Goal: Find contact information: Find contact information

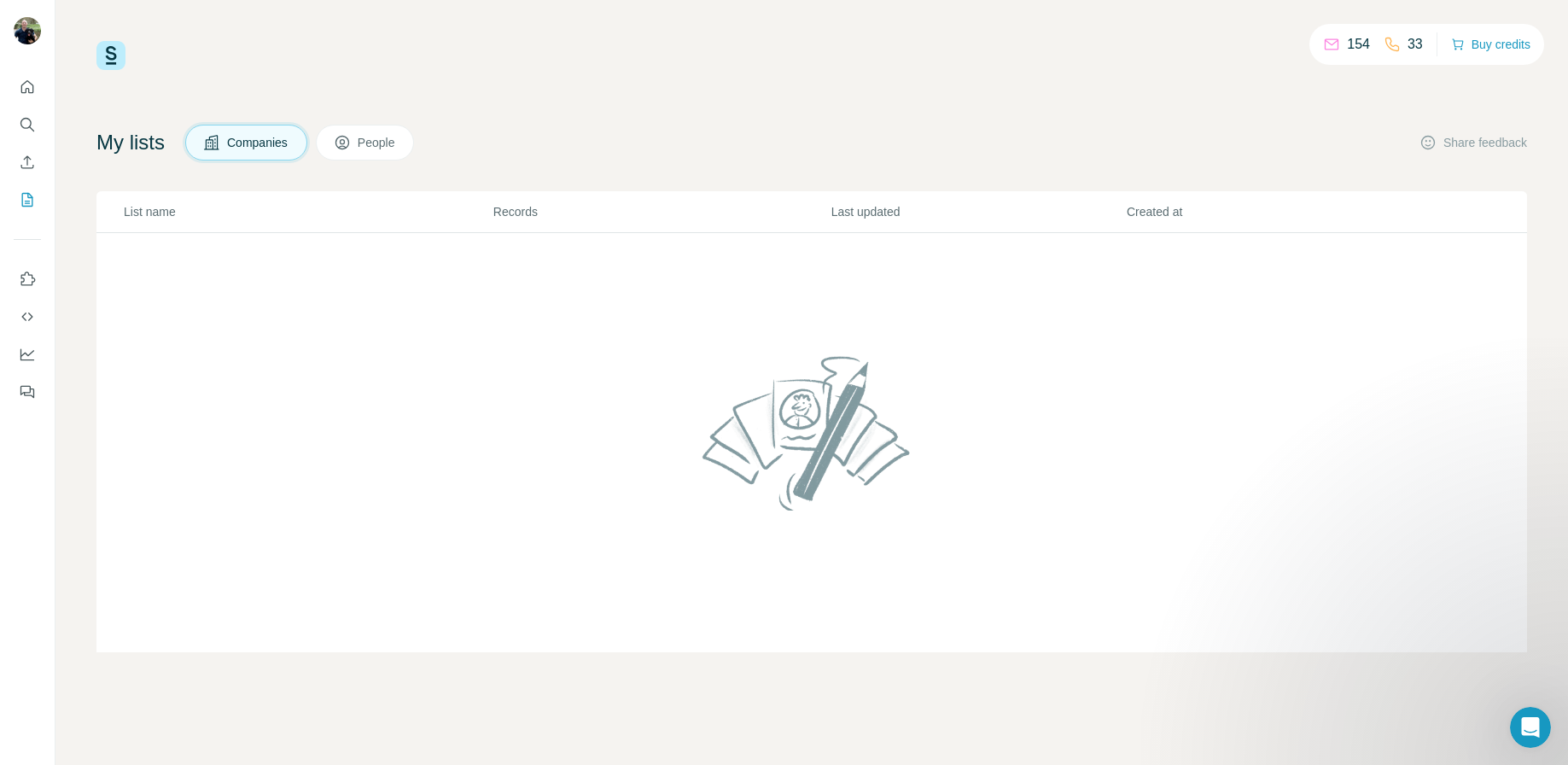
click at [285, 137] on span "Companies" at bounding box center [258, 143] width 63 height 17
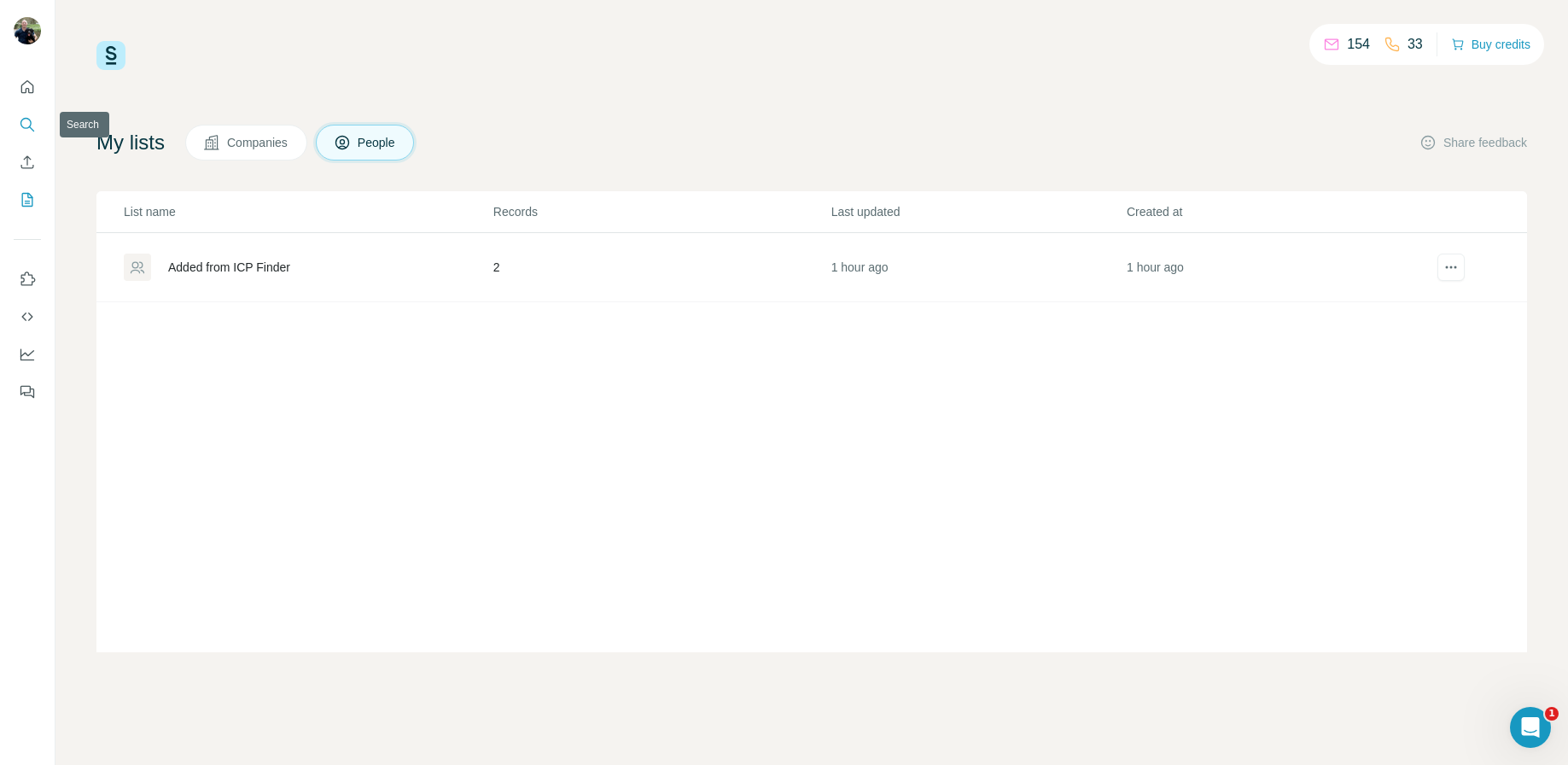
click at [30, 121] on icon "Search" at bounding box center [28, 124] width 17 height 17
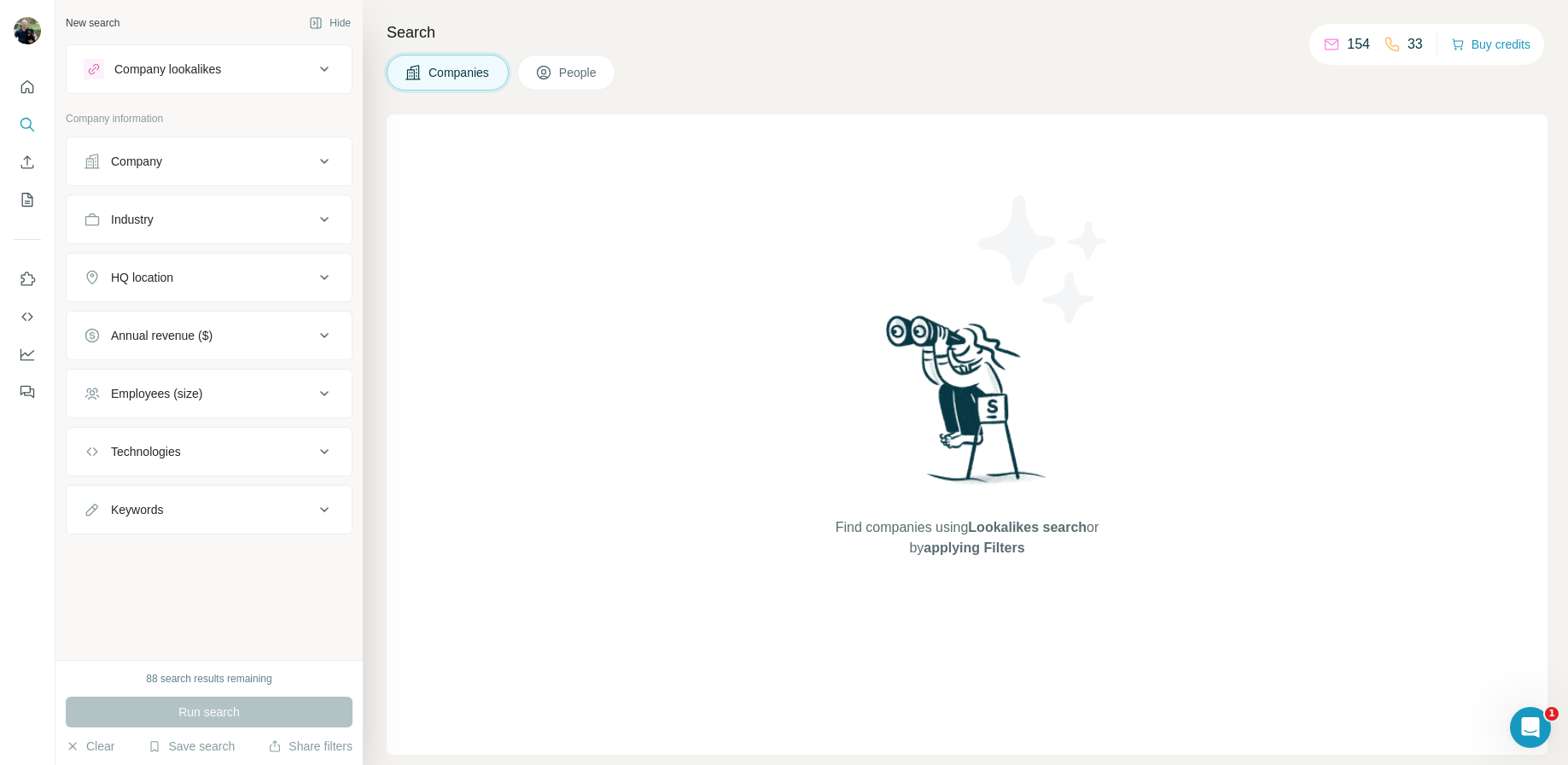
click at [177, 163] on div "Company" at bounding box center [198, 162] width 231 height 17
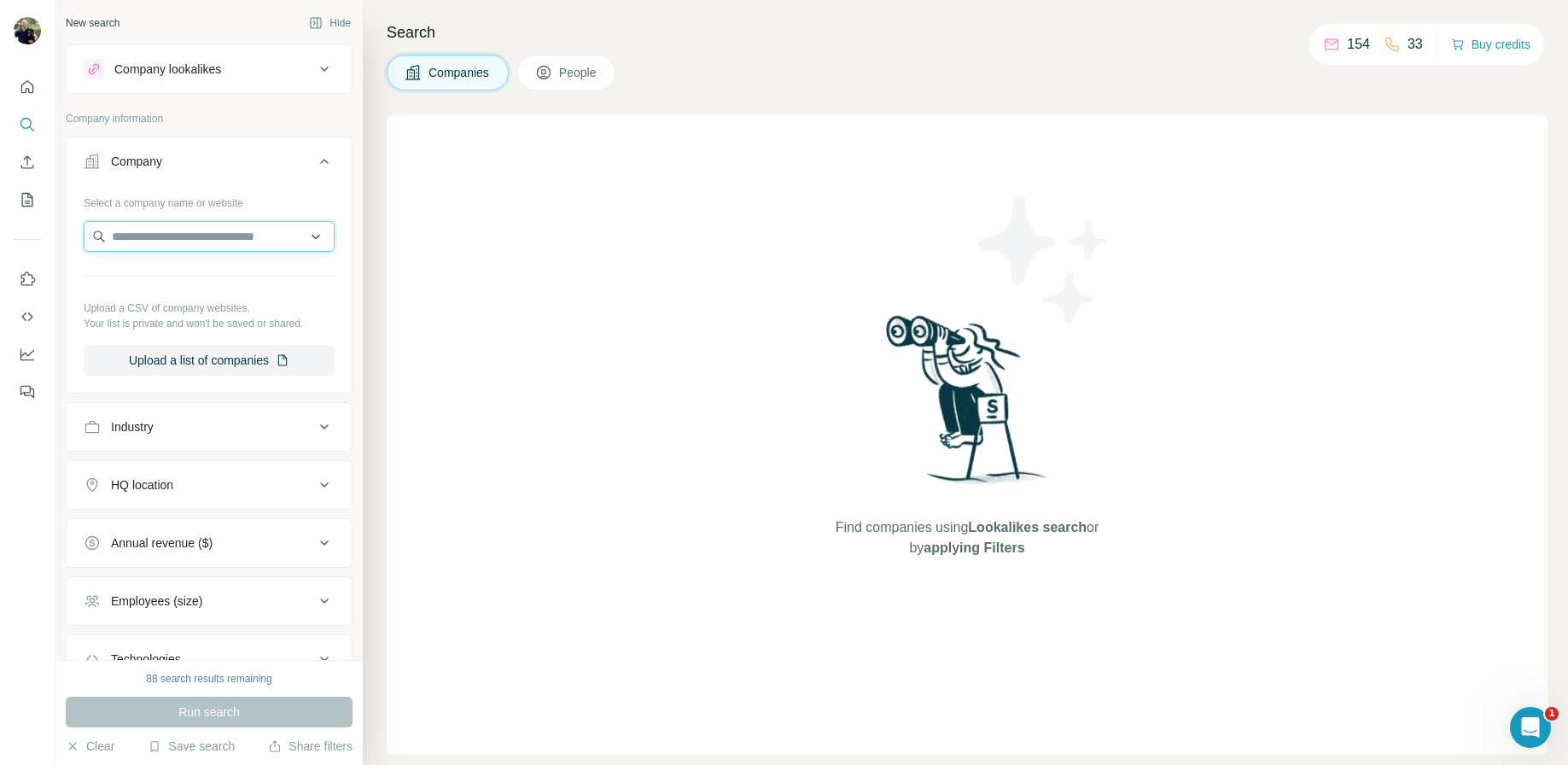
click at [179, 232] on input "text" at bounding box center [209, 237] width 251 height 30
paste input "**********"
type input "**********"
click at [181, 282] on div "Loading..." at bounding box center [209, 277] width 242 height 34
click at [214, 249] on input "text" at bounding box center [209, 237] width 251 height 30
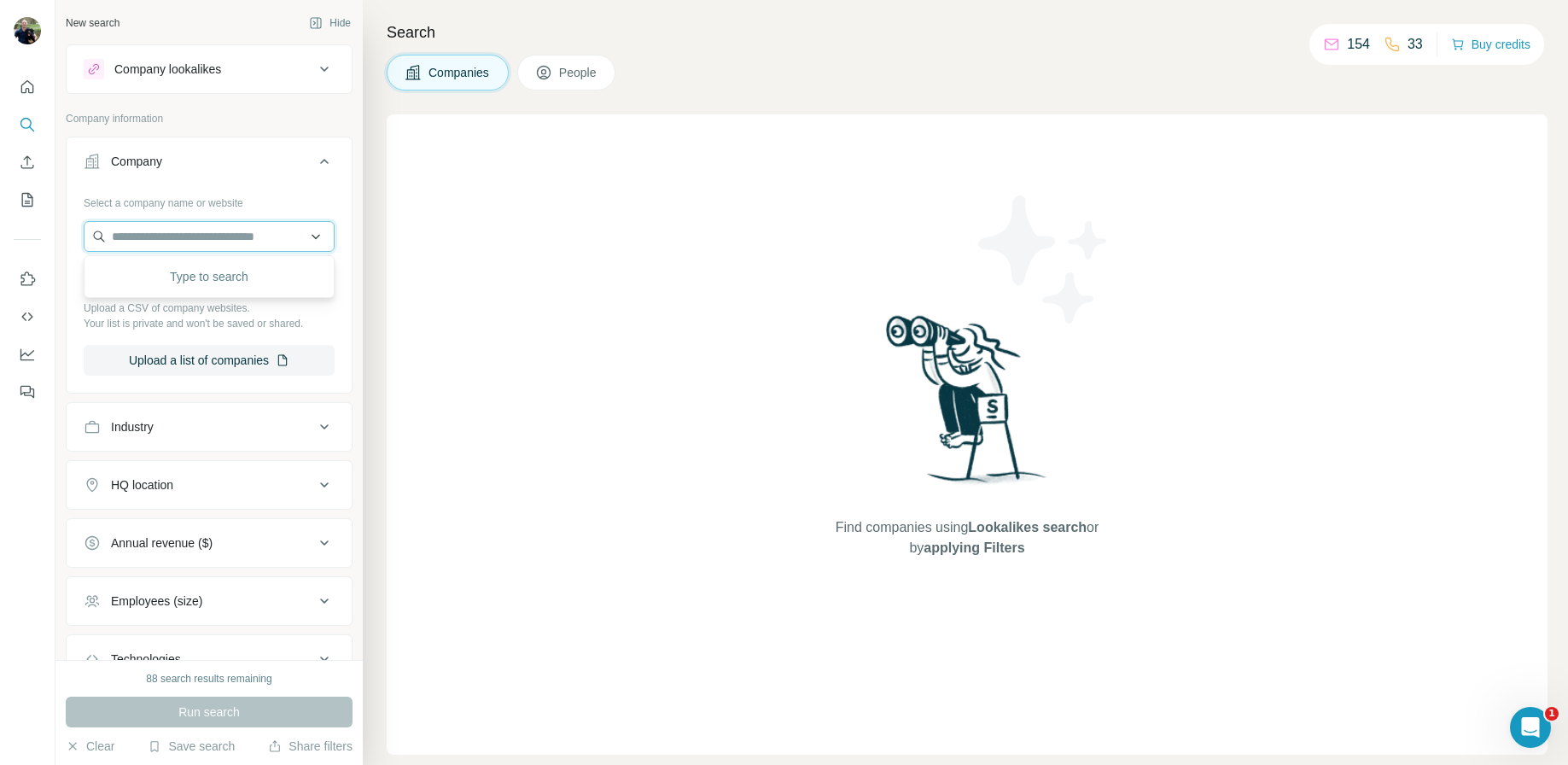
paste input "**********"
type input "**********"
click at [197, 275] on p "Rho Nutrition" at bounding box center [173, 275] width 82 height 17
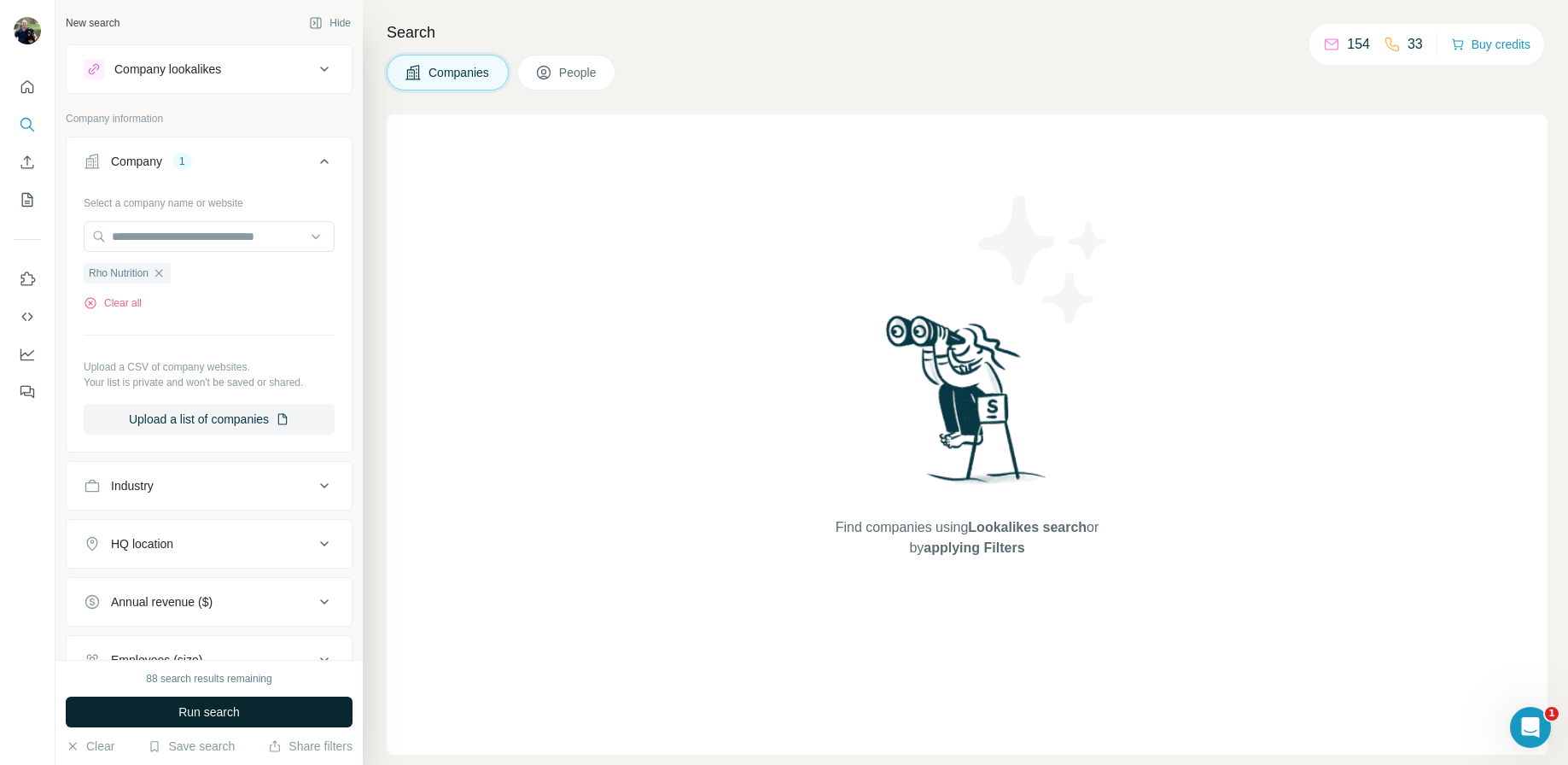
click at [205, 724] on button "Run search" at bounding box center [209, 712] width 287 height 30
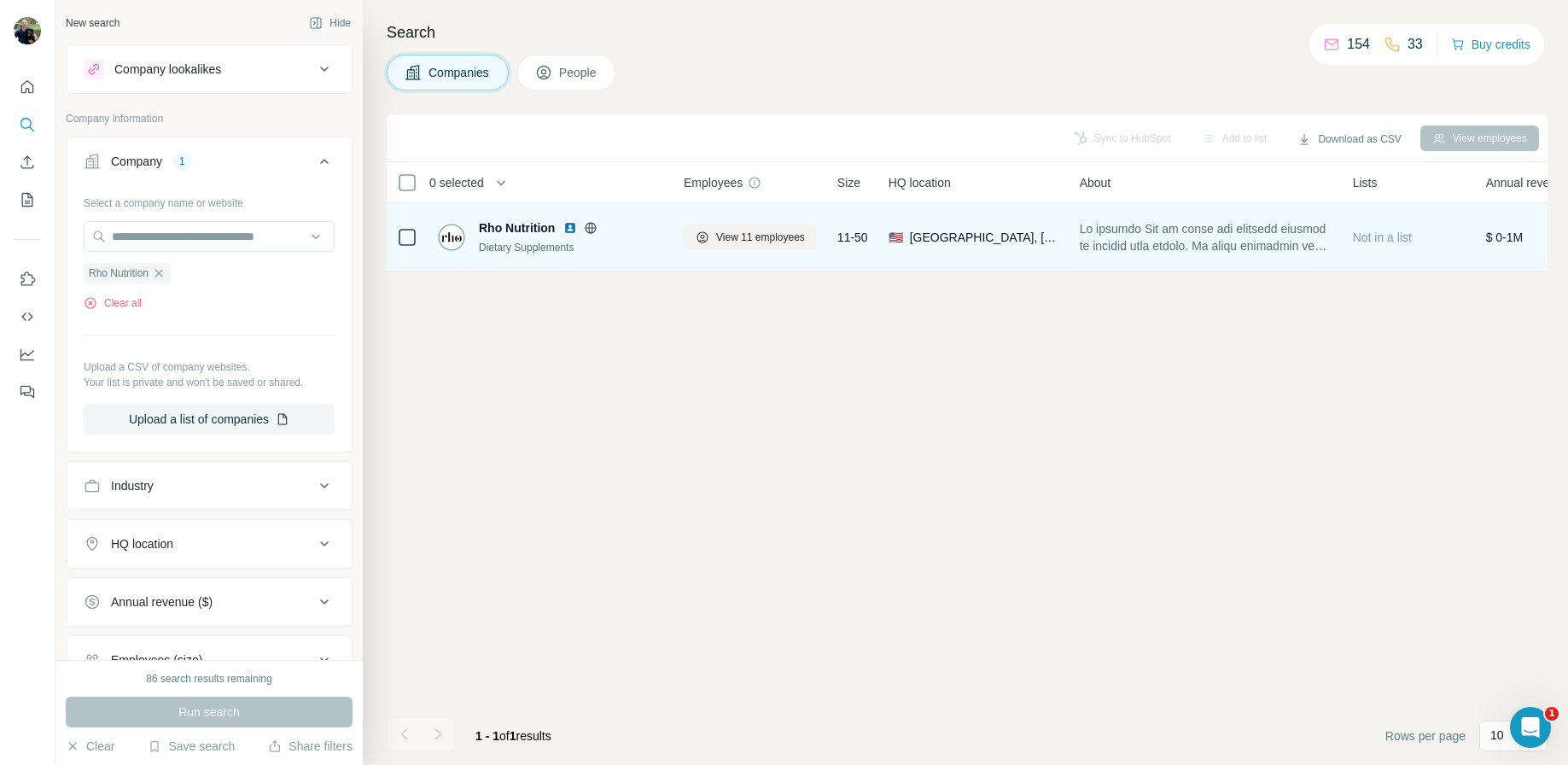
click at [540, 240] on div "Dietary Supplements" at bounding box center [571, 248] width 184 height 15
click at [644, 223] on div "Rho Nutrition" at bounding box center [571, 228] width 184 height 17
click at [763, 234] on span "View 11 employees" at bounding box center [760, 238] width 88 height 15
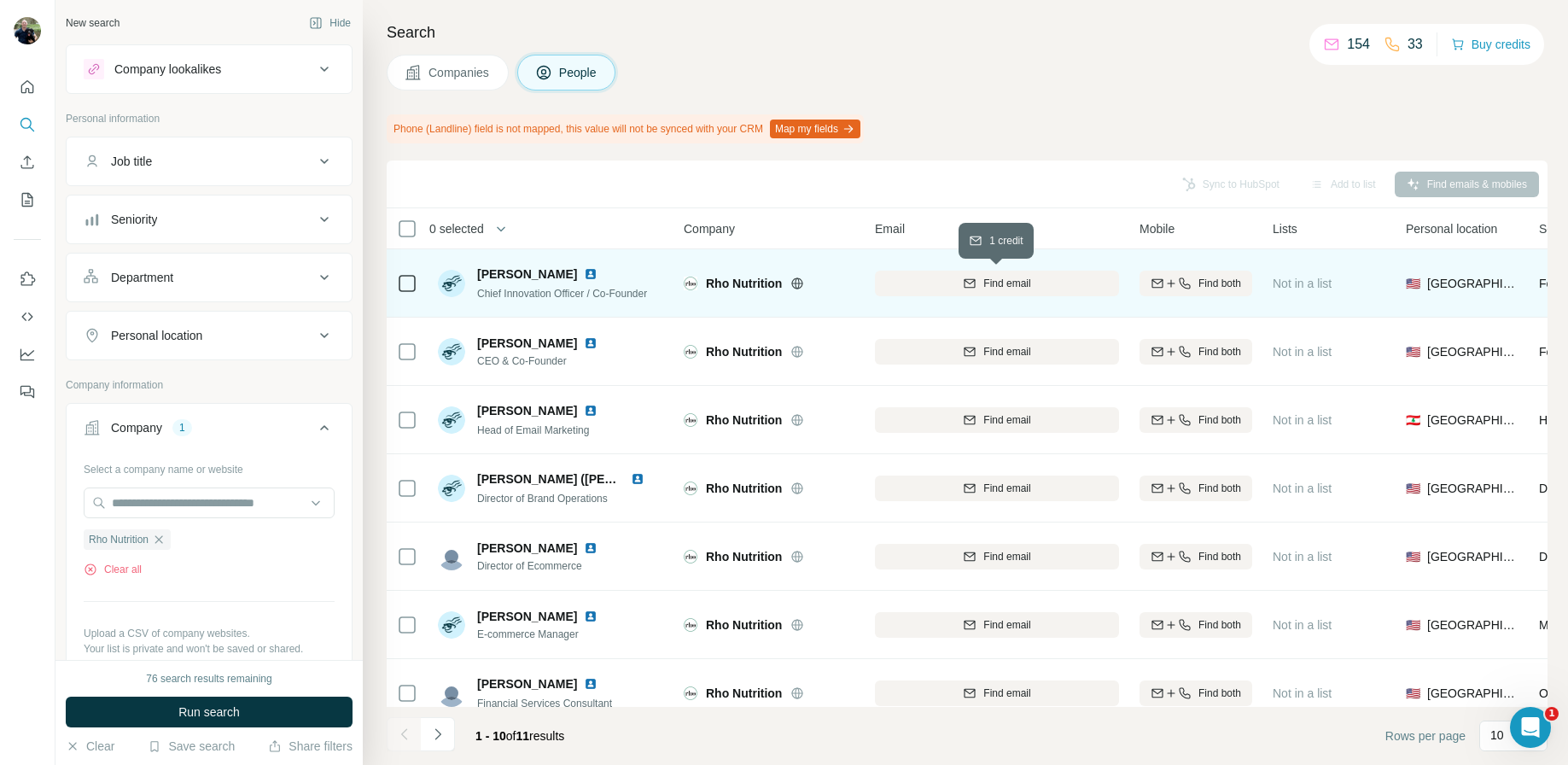
click at [1063, 279] on div "Find email" at bounding box center [996, 283] width 244 height 15
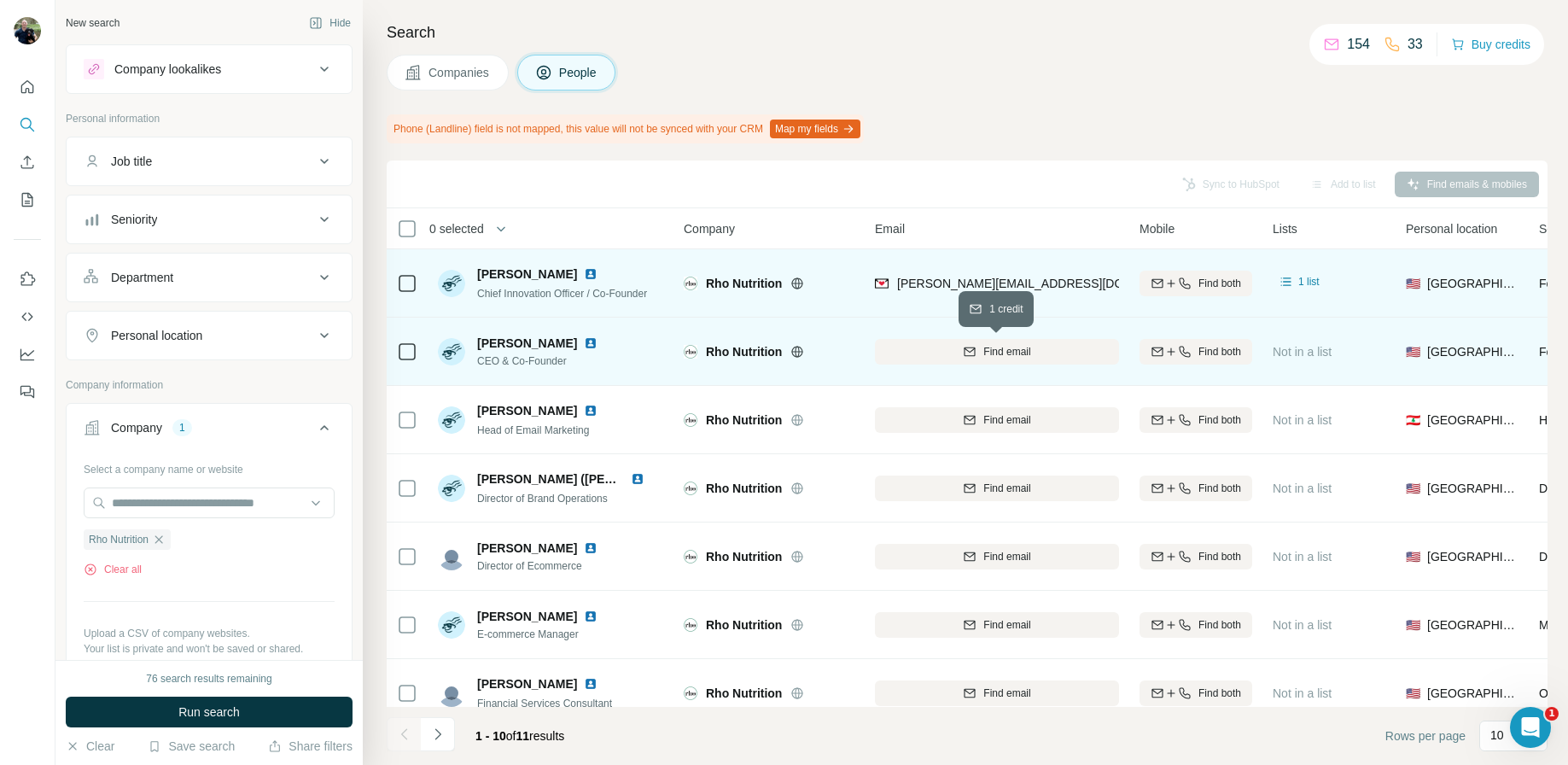
click at [1060, 350] on div "Find email" at bounding box center [996, 352] width 244 height 15
drag, startPoint x: 662, startPoint y: 293, endPoint x: 475, endPoint y: 299, distance: 187.1
click at [475, 299] on div "George P. Chief Innovation Officer / Co-Founder" at bounding box center [551, 282] width 227 height 47
copy span "Chief Innovation Officer / Co-Founder"
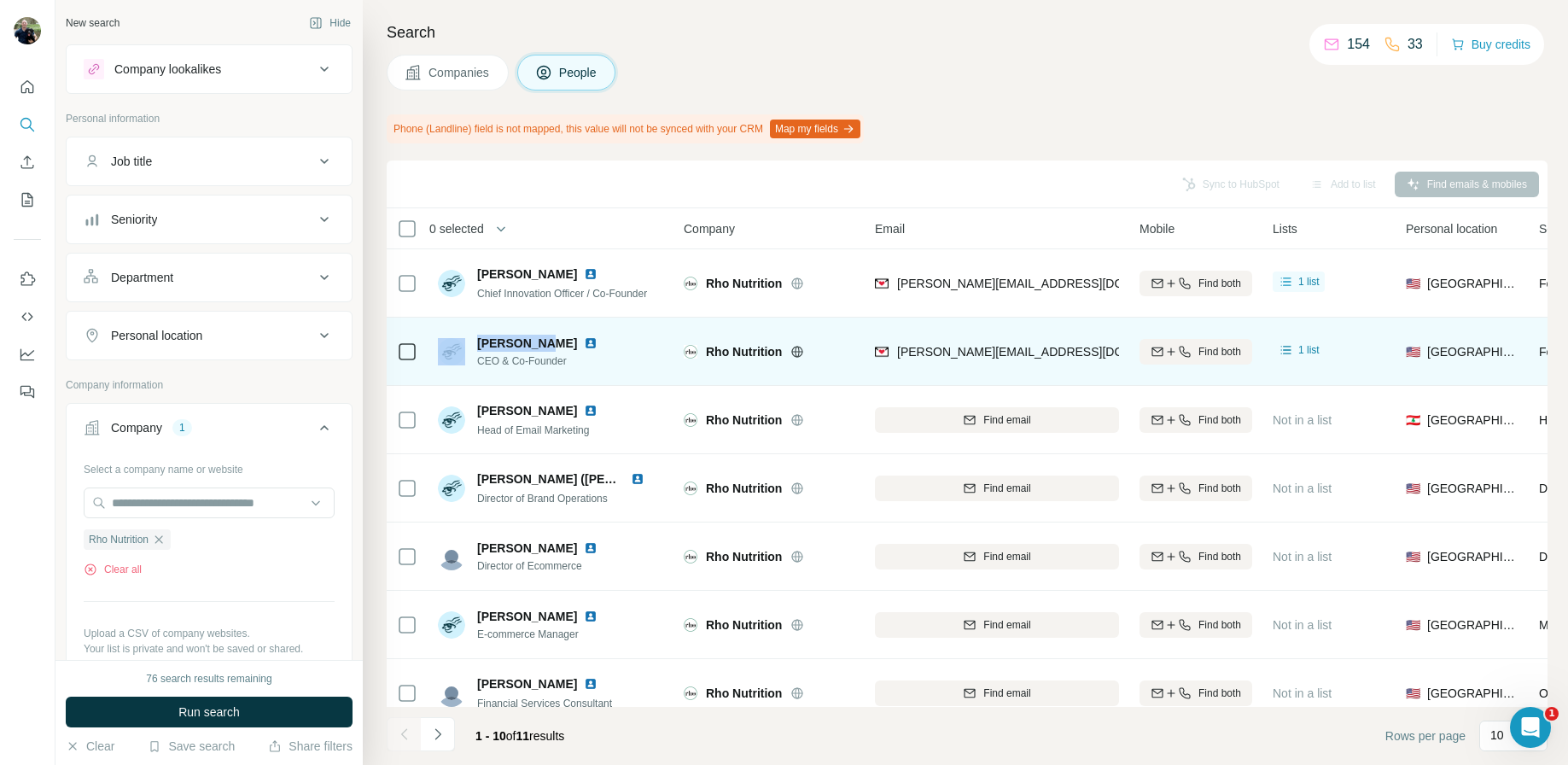
drag, startPoint x: 469, startPoint y: 334, endPoint x: 543, endPoint y: 335, distance: 74.0
click at [543, 335] on div "Ryan Bishop CEO & Co-Founder" at bounding box center [551, 351] width 227 height 47
drag, startPoint x: 565, startPoint y: 361, endPoint x: 479, endPoint y: 366, distance: 86.1
click at [479, 366] on span "CEO & Co-Founder" at bounding box center [547, 361] width 141 height 15
drag, startPoint x: 574, startPoint y: 365, endPoint x: 478, endPoint y: 363, distance: 96.0
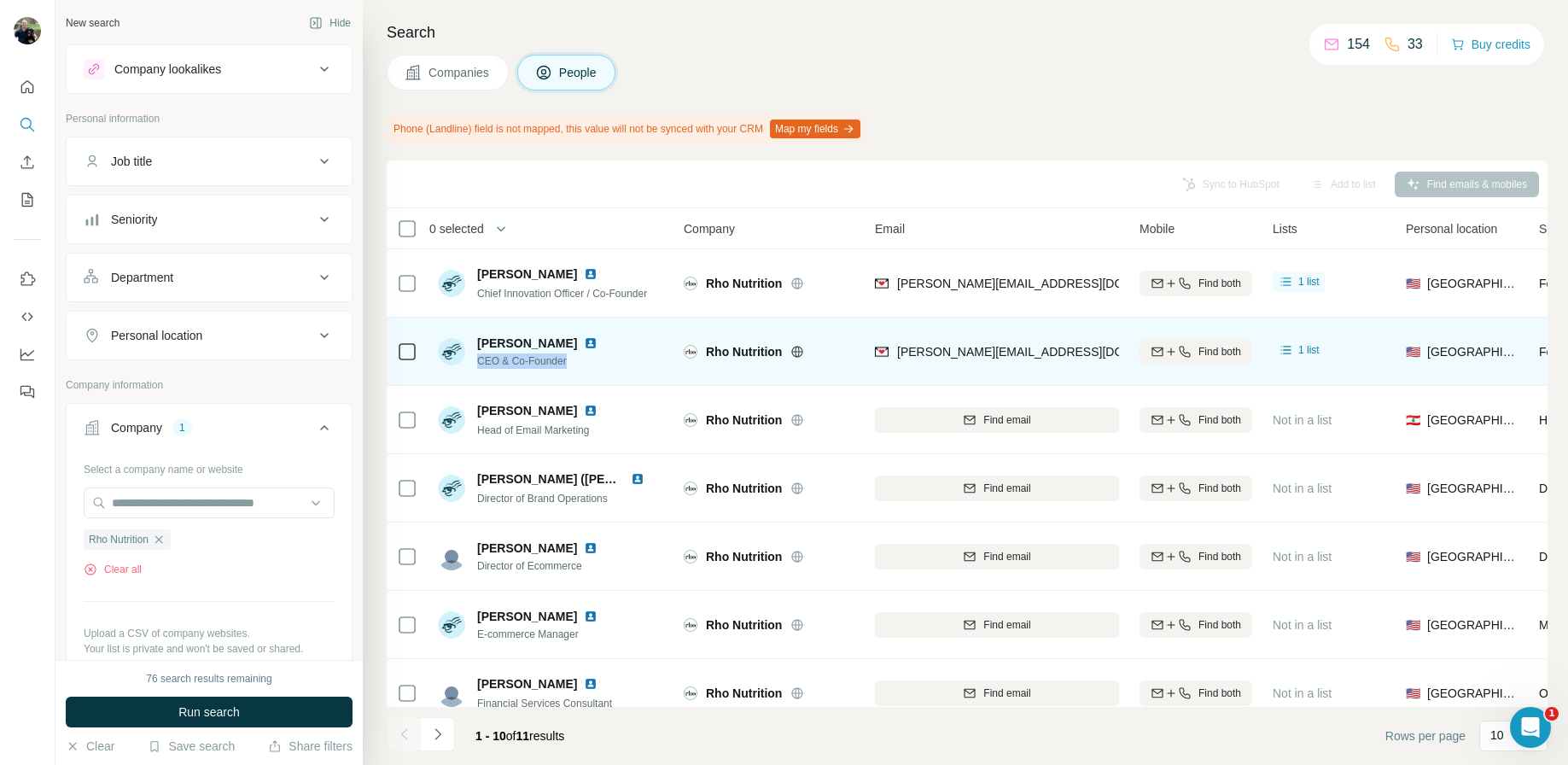
click at [478, 363] on span "CEO & Co-Founder" at bounding box center [547, 361] width 141 height 15
copy span "CEO & Co-Founder"
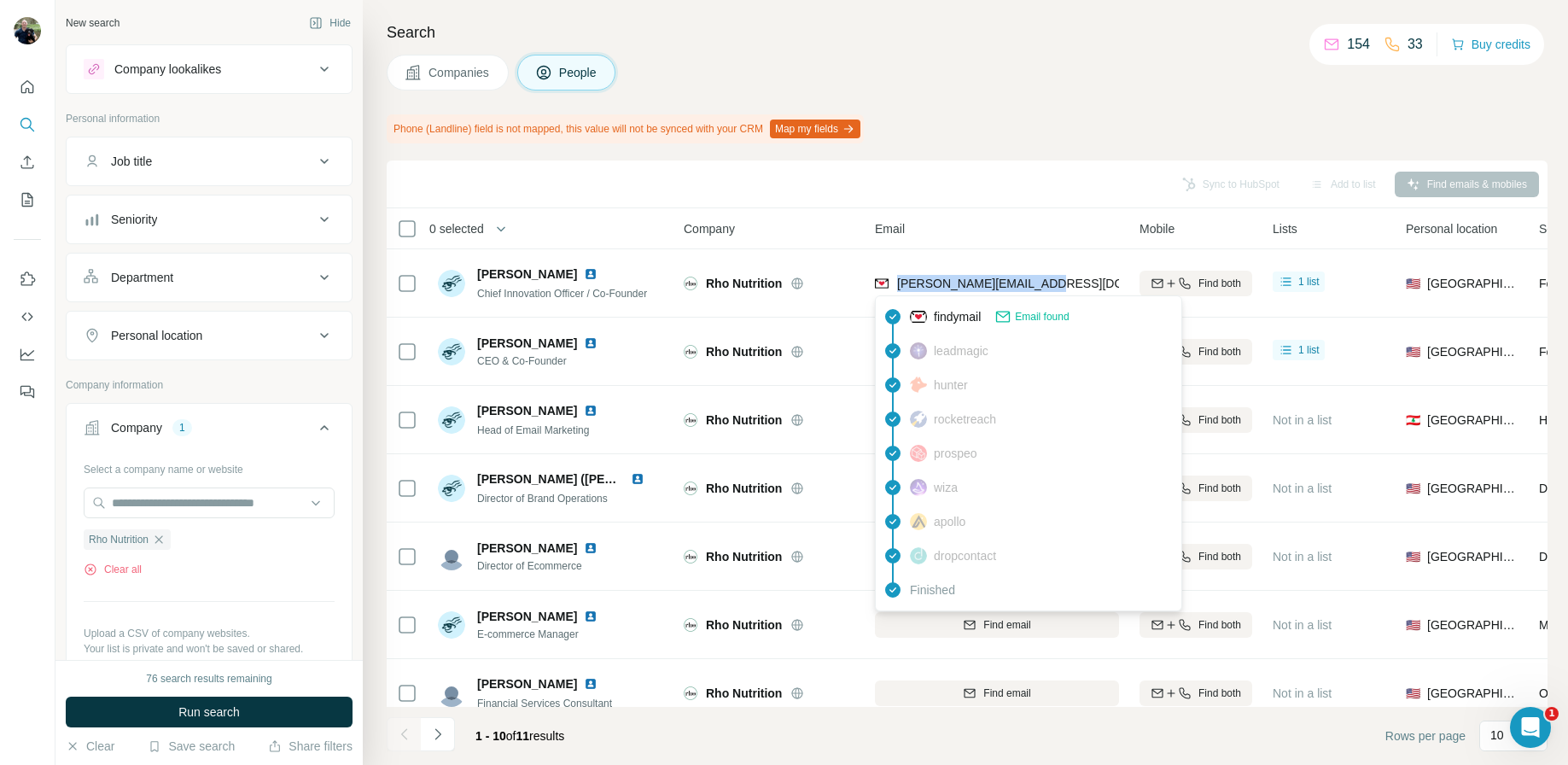
drag, startPoint x: 1067, startPoint y: 277, endPoint x: 899, endPoint y: 281, distance: 168.0
click at [899, 281] on div "george@rhonutrition.com" at bounding box center [996, 282] width 244 height 47
copy span "george@rhonutrition.com"
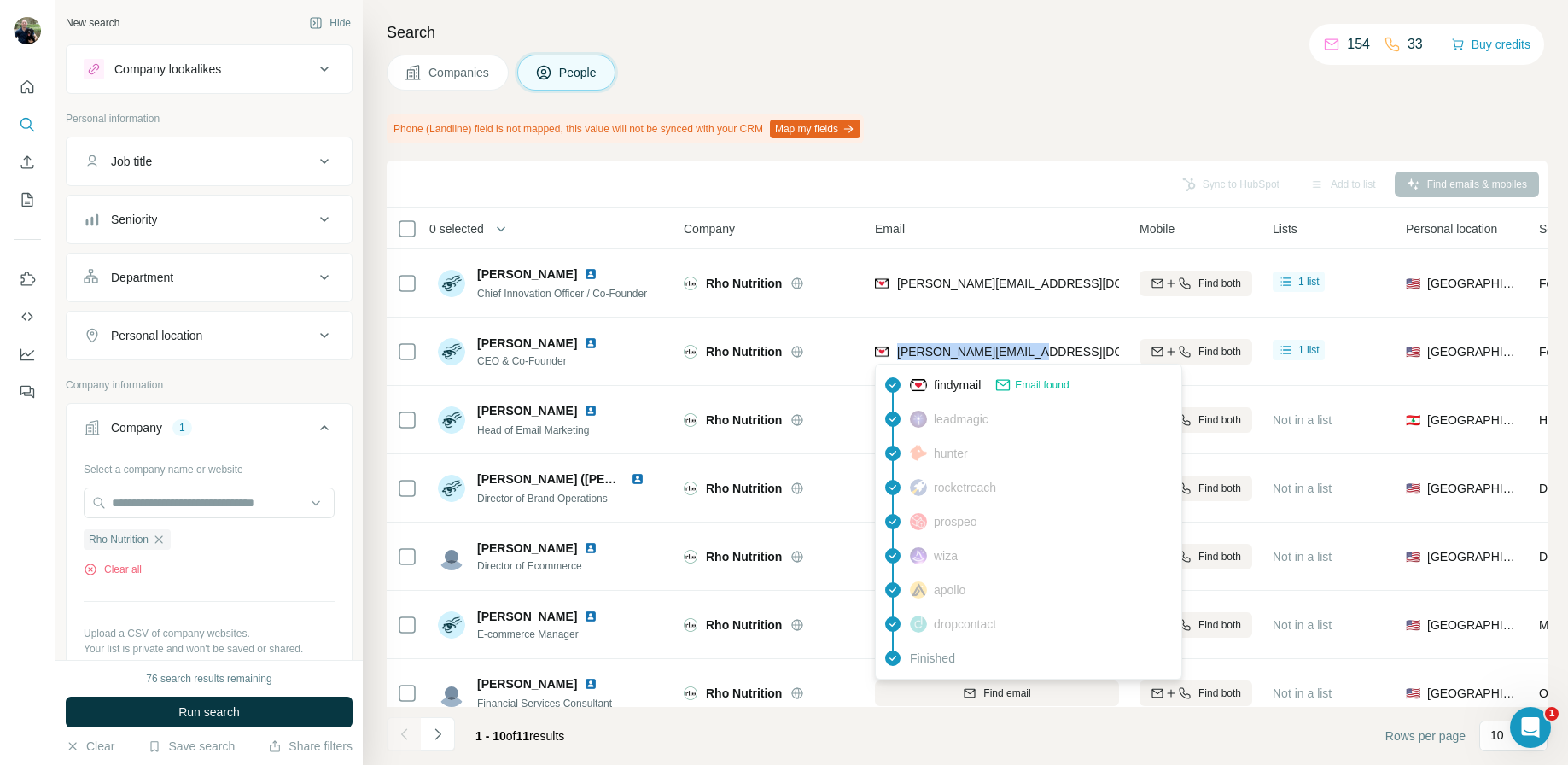
drag, startPoint x: 1048, startPoint y: 350, endPoint x: 898, endPoint y: 354, distance: 150.1
click at [898, 354] on div "ryan@rhonutrition.com" at bounding box center [996, 351] width 244 height 47
copy span "ryan@rhonutrition.com"
